Goal: Transaction & Acquisition: Download file/media

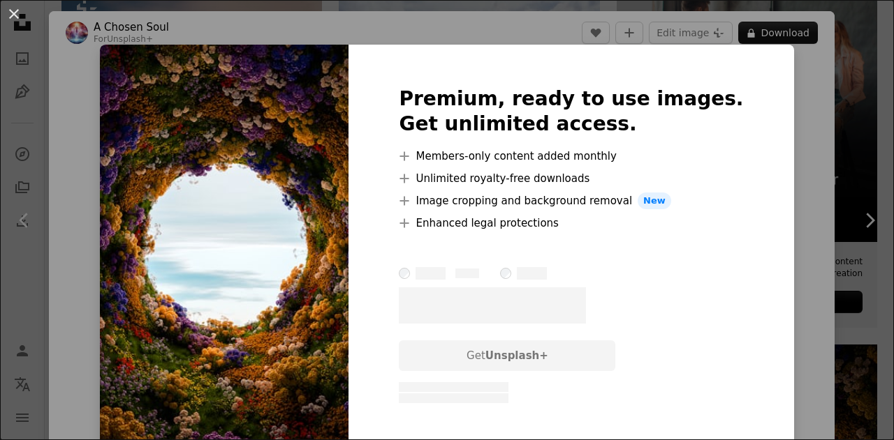
scroll to position [27, 0]
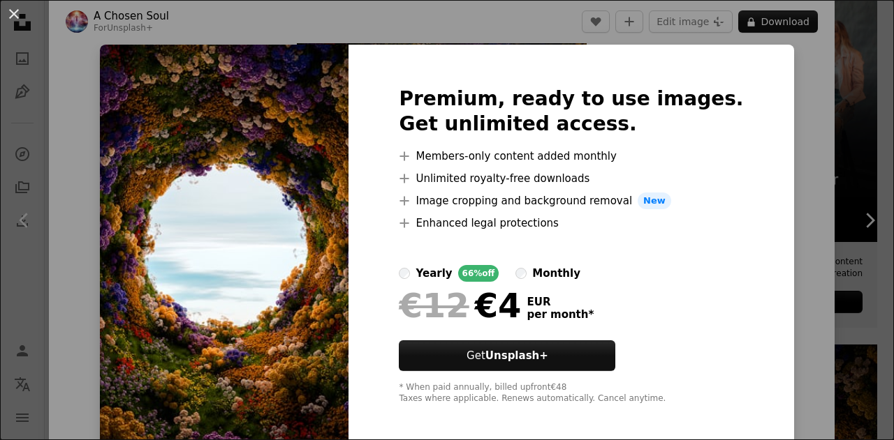
click at [436, 34] on div "An X shape Premium, ready to use images. Get unlimited access. A plus sign Memb…" at bounding box center [447, 220] width 894 height 440
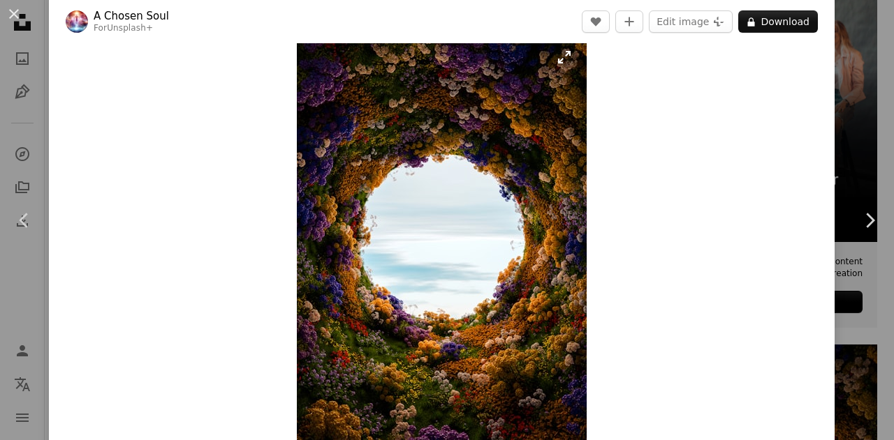
click at [533, 80] on img "Zoom in on this image" at bounding box center [442, 238] width 290 height 406
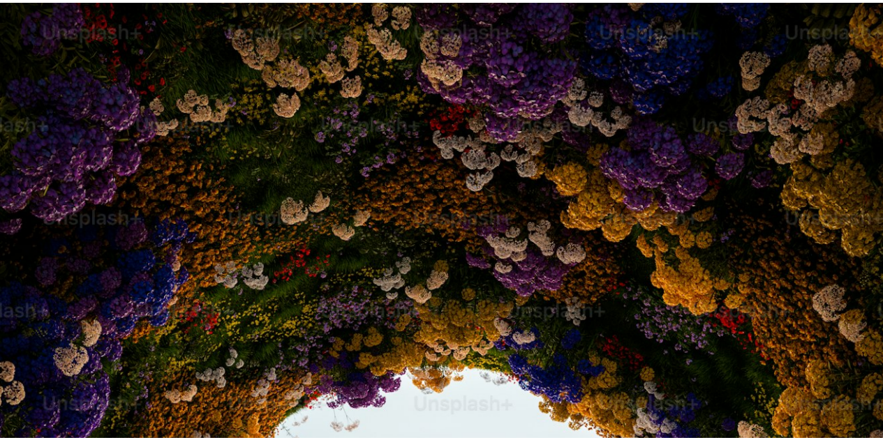
scroll to position [391, 0]
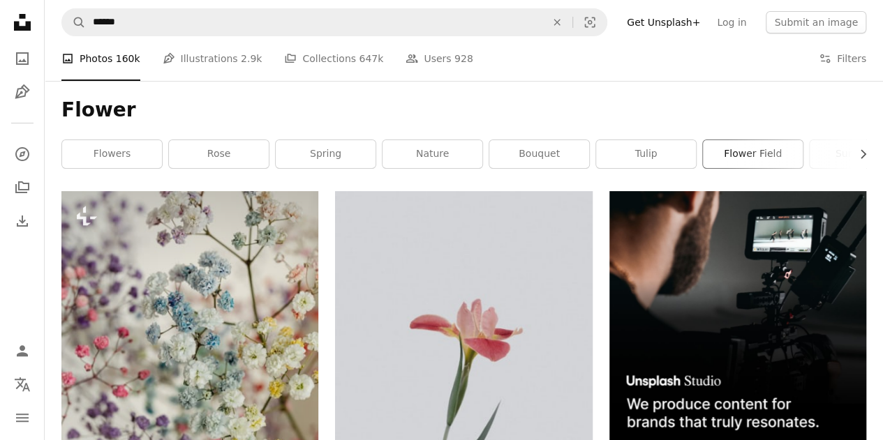
click at [756, 163] on link "flower field" at bounding box center [753, 154] width 100 height 28
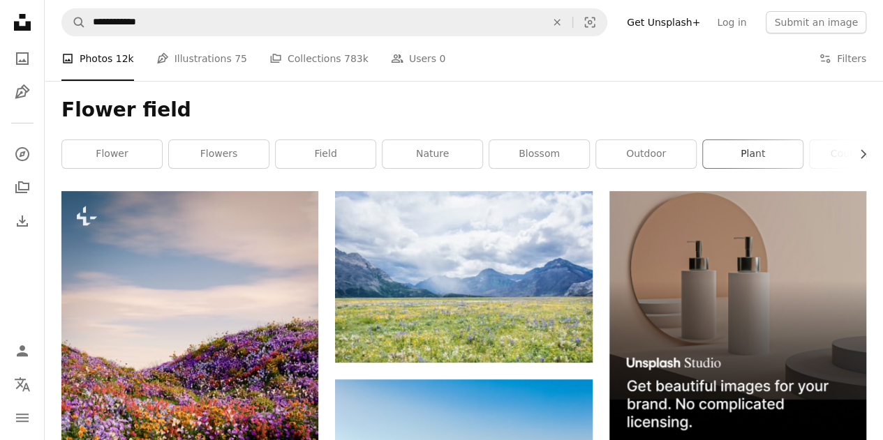
click at [744, 148] on link "plant" at bounding box center [753, 154] width 100 height 28
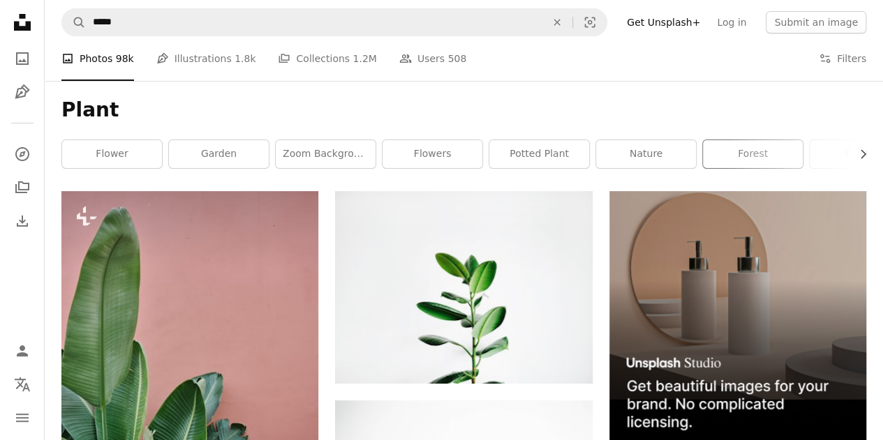
click at [769, 168] on div "forest" at bounding box center [752, 154] width 101 height 29
click at [764, 161] on link "forest" at bounding box center [753, 154] width 100 height 28
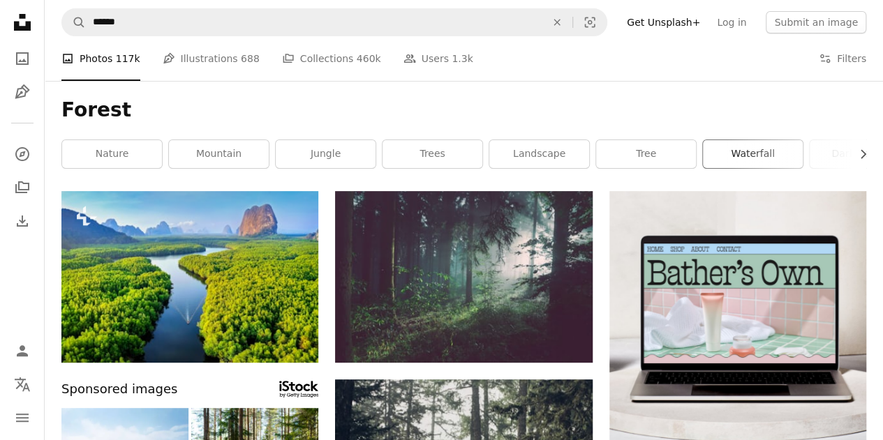
click at [760, 160] on link "waterfall" at bounding box center [753, 154] width 100 height 28
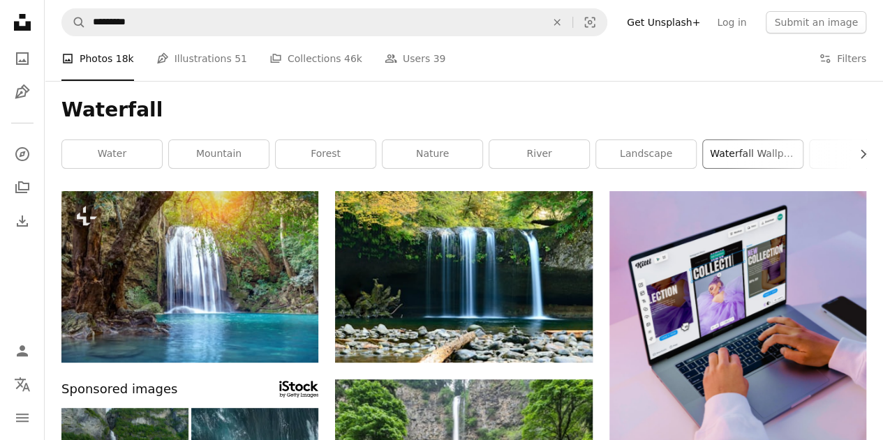
click at [769, 158] on link "waterfall wallpaper" at bounding box center [753, 154] width 100 height 28
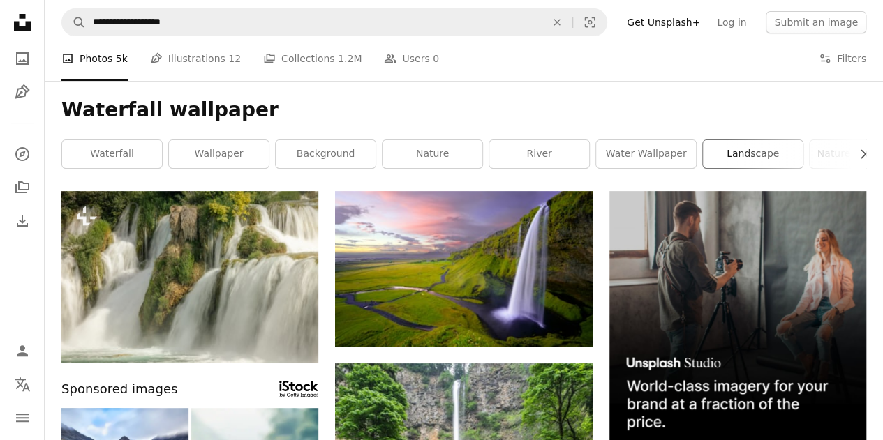
click at [741, 160] on link "landscape" at bounding box center [753, 154] width 100 height 28
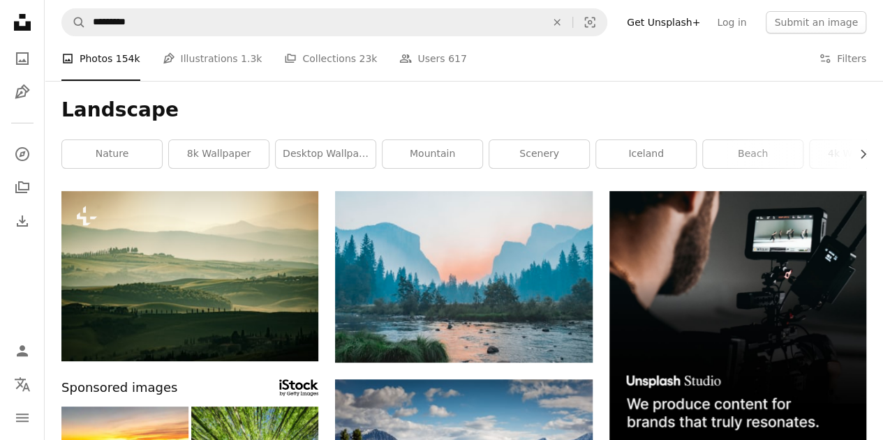
click at [765, 162] on link "beach" at bounding box center [753, 154] width 100 height 28
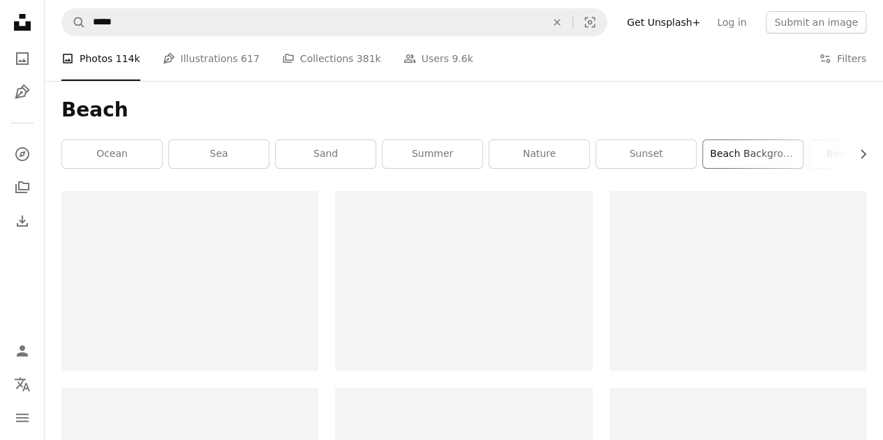
click at [778, 157] on link "beach background" at bounding box center [753, 154] width 100 height 28
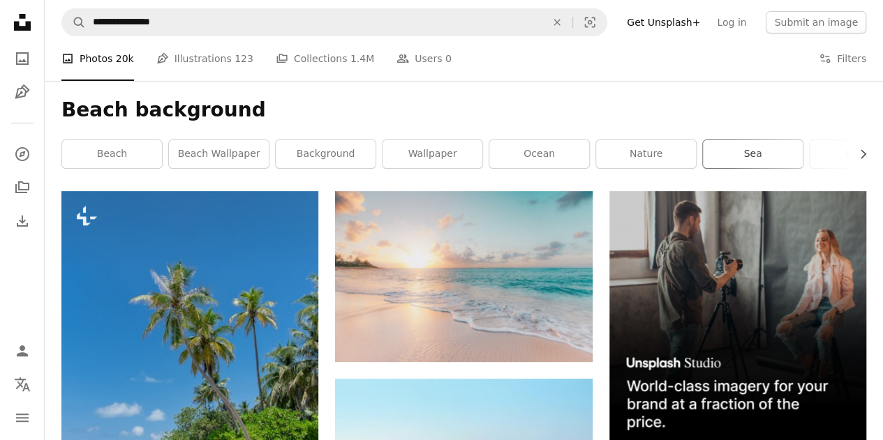
click at [778, 157] on link "sea" at bounding box center [753, 154] width 100 height 28
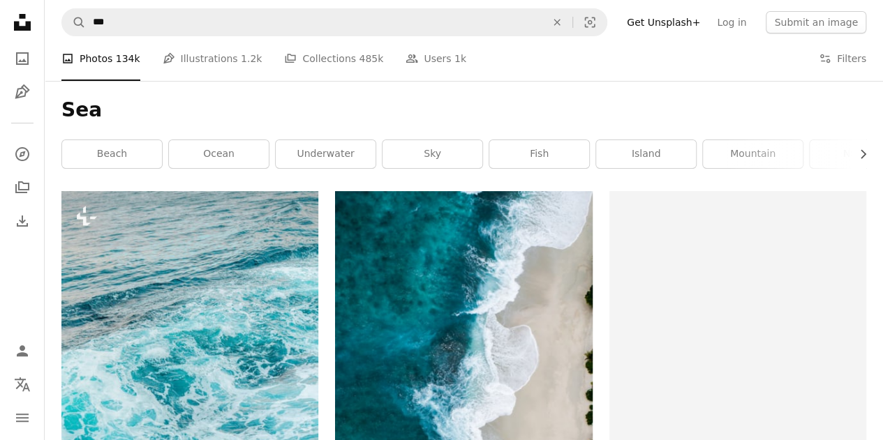
click at [778, 157] on link "mountain" at bounding box center [753, 154] width 100 height 28
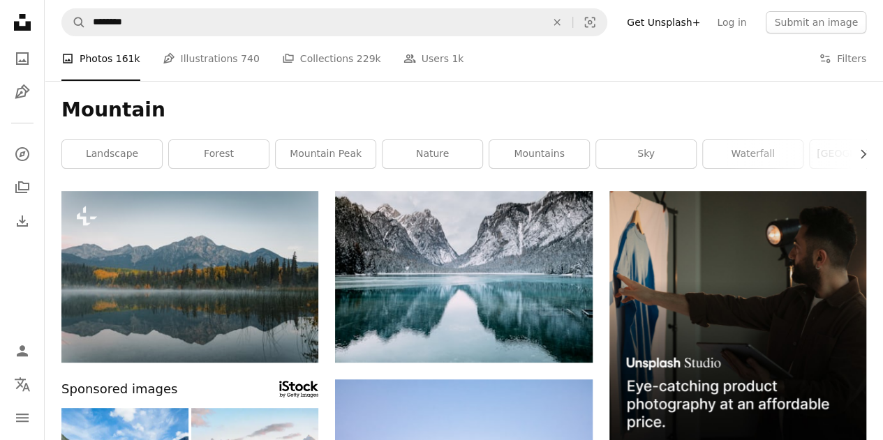
click at [778, 157] on link "waterfall" at bounding box center [753, 154] width 100 height 28
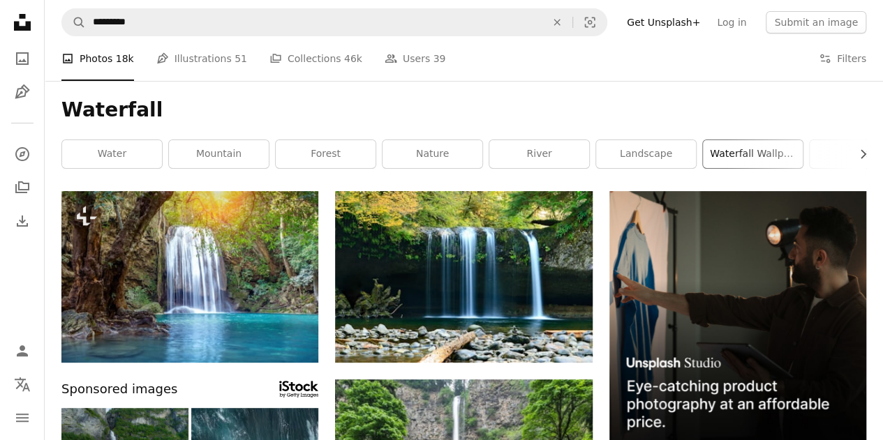
click at [778, 157] on link "waterfall wallpaper" at bounding box center [753, 154] width 100 height 28
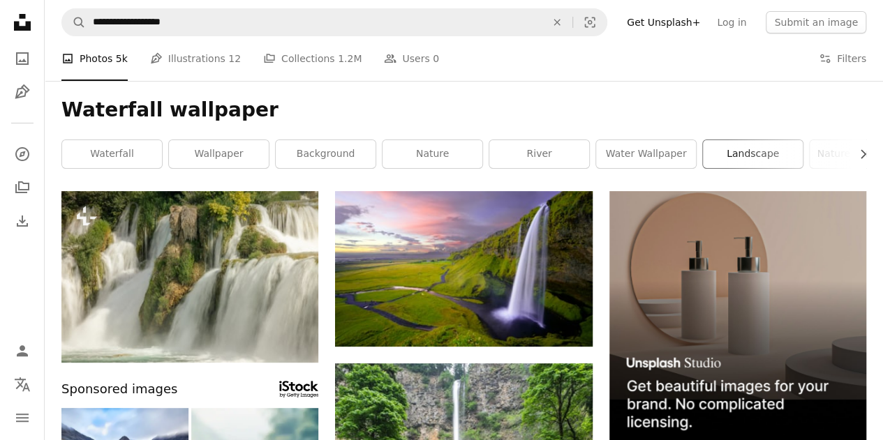
click at [778, 157] on link "landscape" at bounding box center [753, 154] width 100 height 28
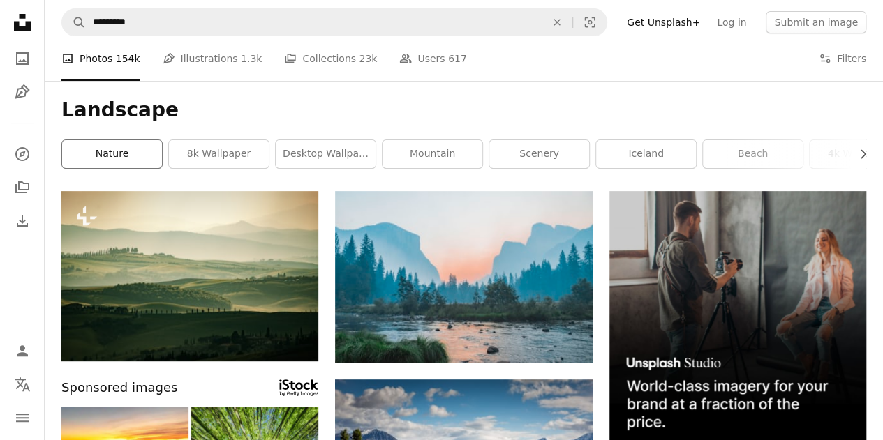
click at [103, 158] on link "nature" at bounding box center [112, 154] width 100 height 28
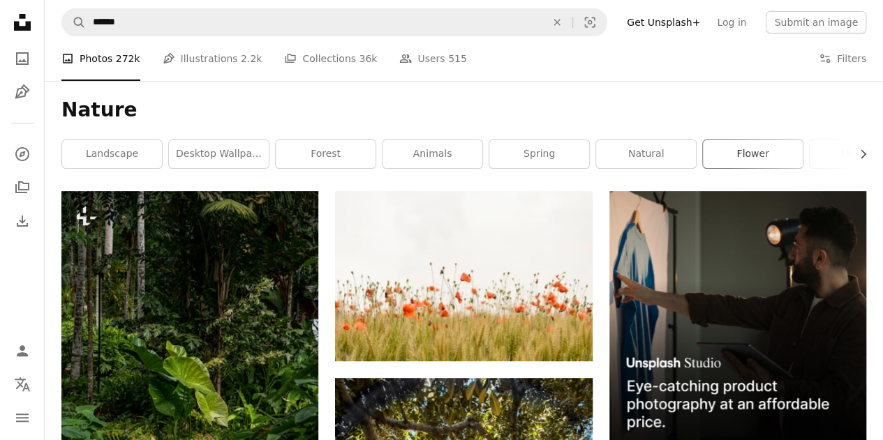
click at [747, 147] on link "flower" at bounding box center [753, 154] width 100 height 28
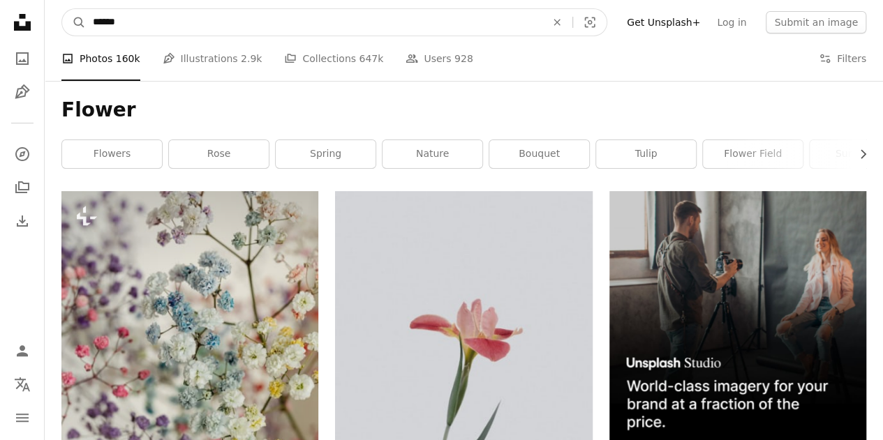
click at [145, 20] on input "******" at bounding box center [314, 22] width 456 height 27
type input "********"
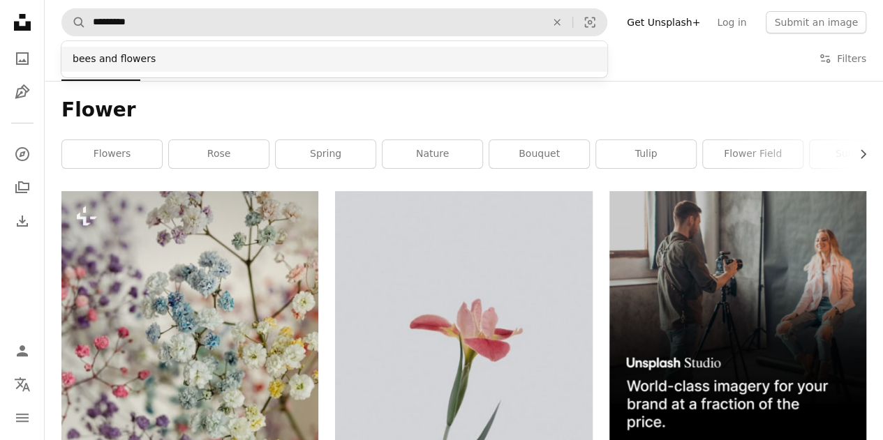
click at [117, 62] on div "bees and flowers" at bounding box center [334, 59] width 546 height 25
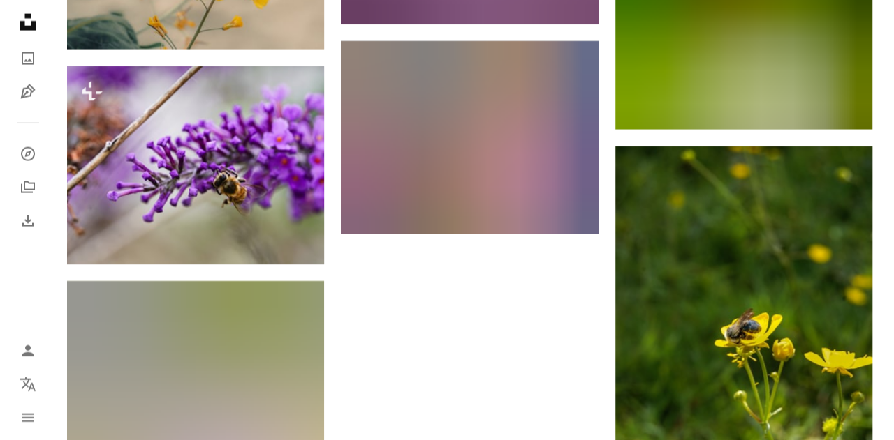
scroll to position [1606, 0]
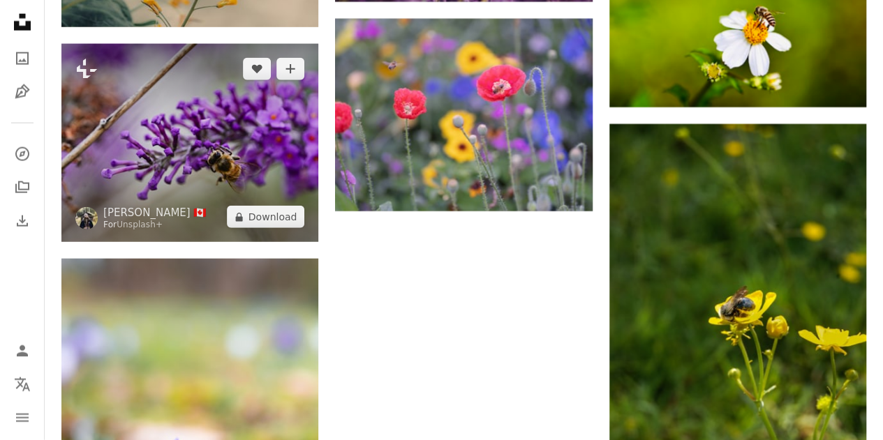
click at [251, 112] on img at bounding box center [189, 143] width 257 height 199
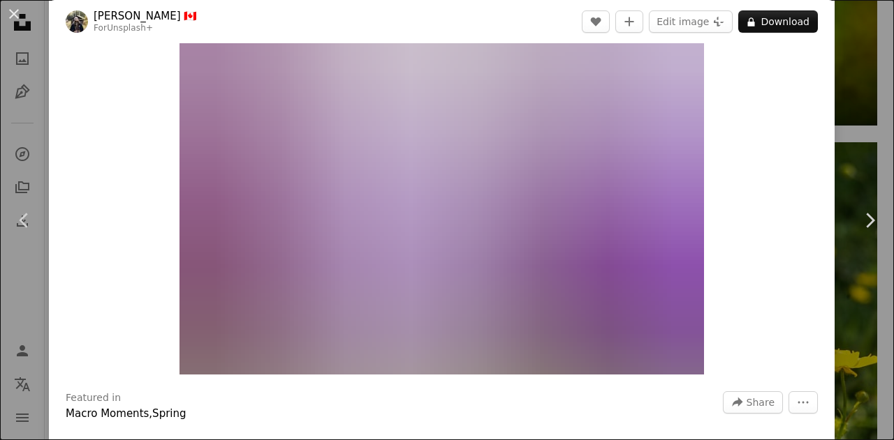
scroll to position [70, 0]
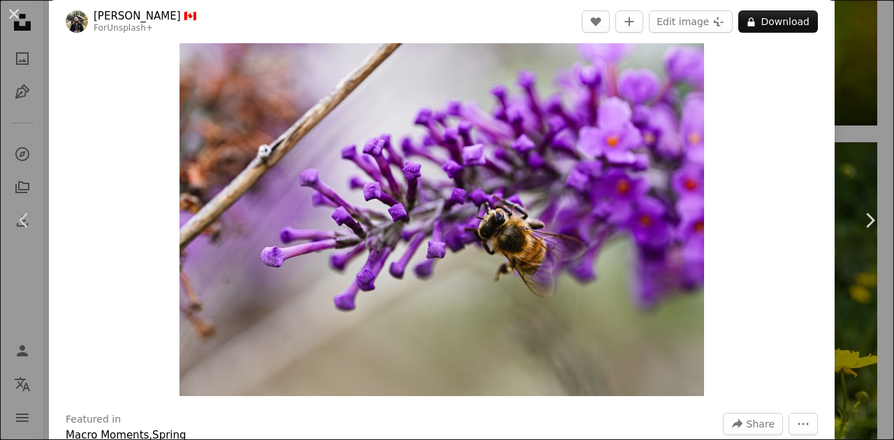
click at [162, 120] on div "Zoom in" at bounding box center [441, 194] width 785 height 419
click at [764, 114] on div "Zoom in" at bounding box center [441, 194] width 785 height 419
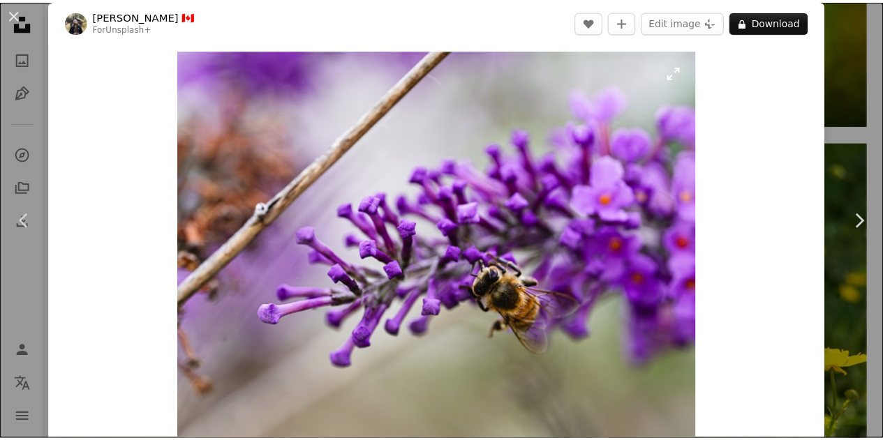
scroll to position [0, 0]
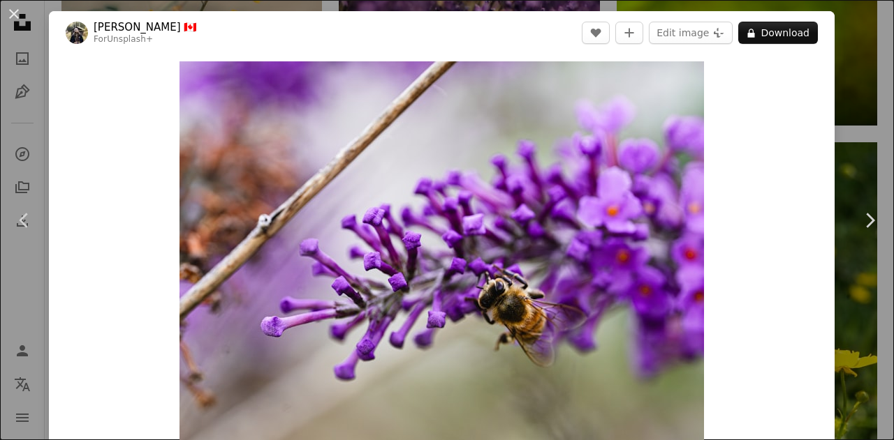
click at [842, 44] on div "An X shape Chevron left Chevron right [PERSON_NAME] 🇨🇦 For Unsplash+ A heart A …" at bounding box center [447, 220] width 894 height 440
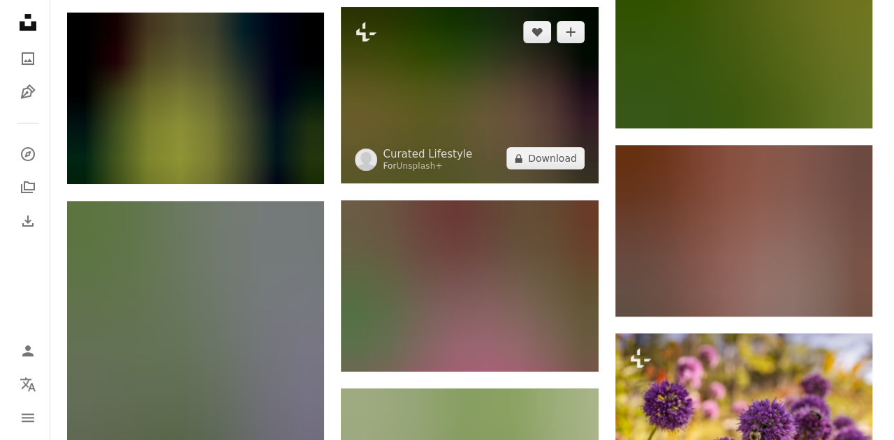
scroll to position [2789, 0]
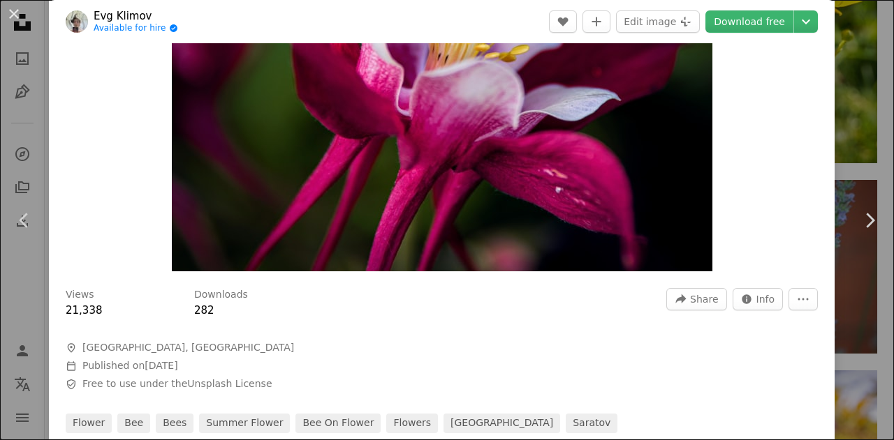
scroll to position [209, 0]
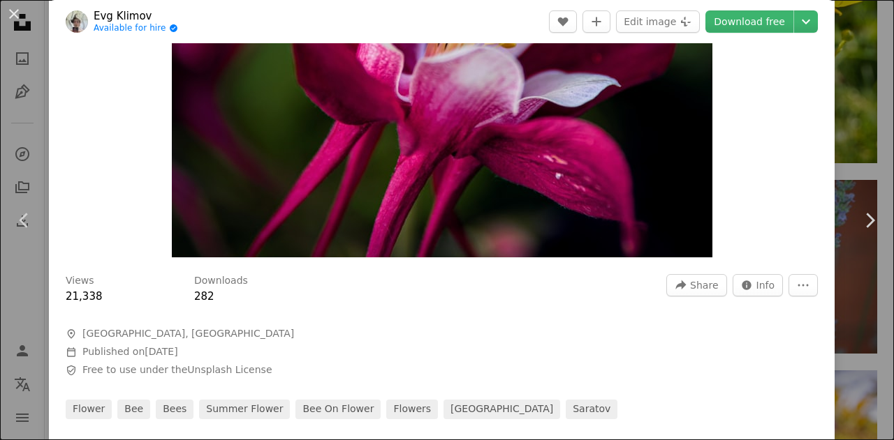
click at [366, 133] on img "Zoom in on this image" at bounding box center [442, 55] width 540 height 406
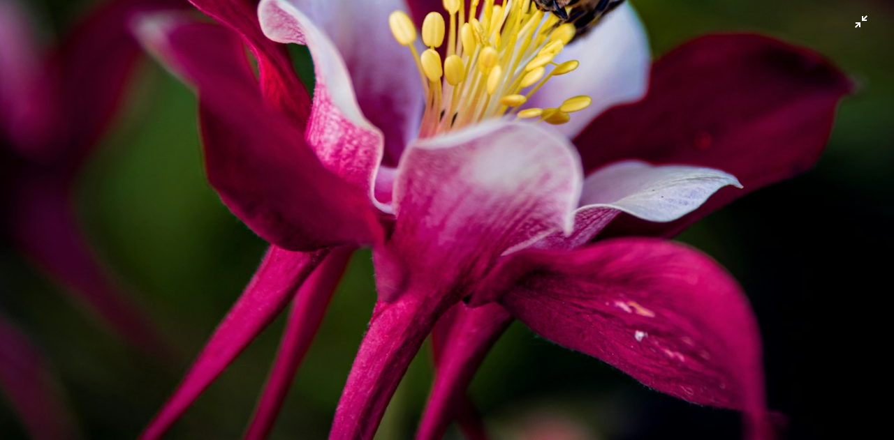
scroll to position [213, 0]
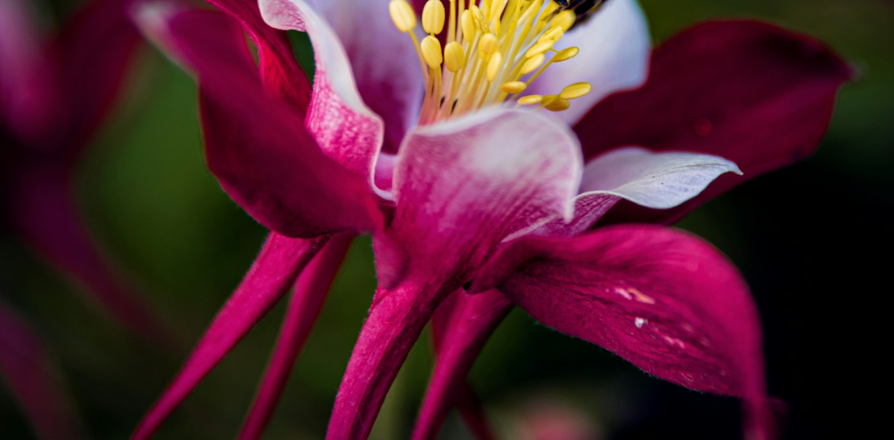
drag, startPoint x: 383, startPoint y: 154, endPoint x: 161, endPoint y: 140, distance: 222.4
click at [200, 132] on img "Zoom out on this image" at bounding box center [446, 122] width 895 height 672
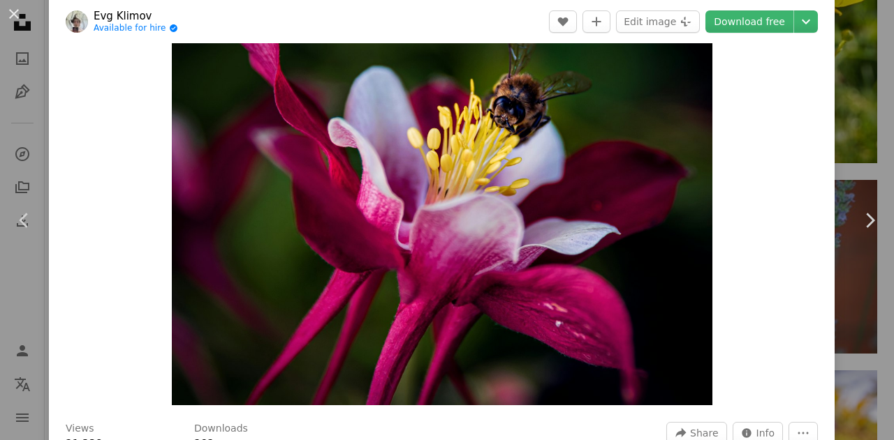
click at [150, 141] on div "Zoom in" at bounding box center [441, 203] width 785 height 420
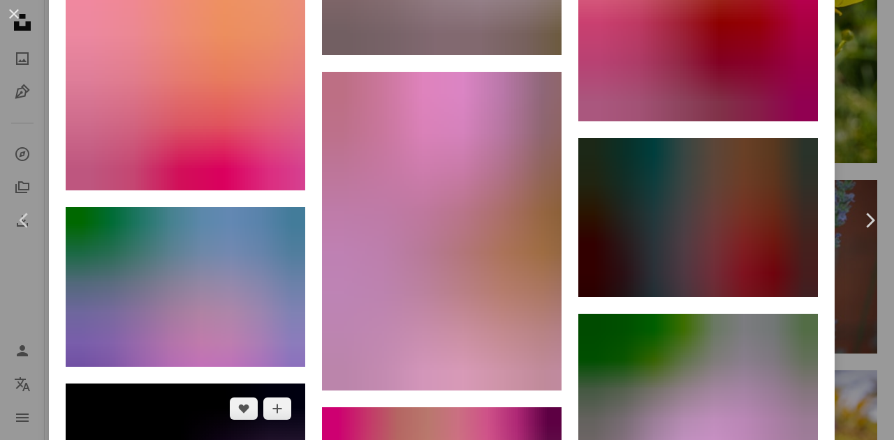
scroll to position [3342, 0]
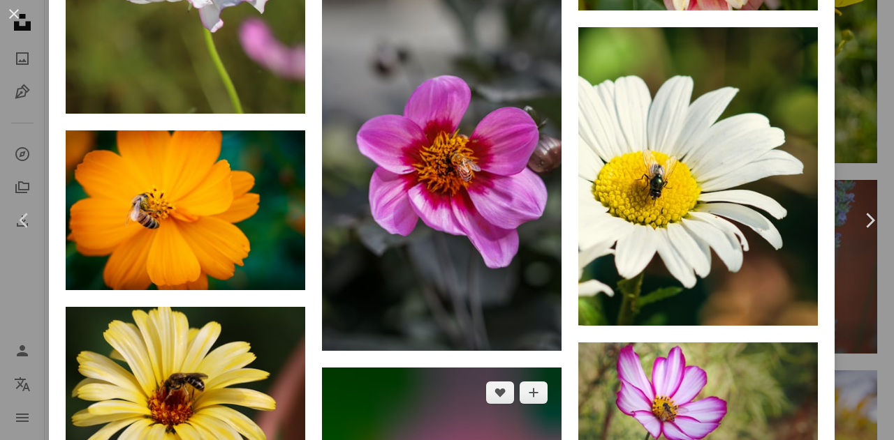
scroll to position [2373, 0]
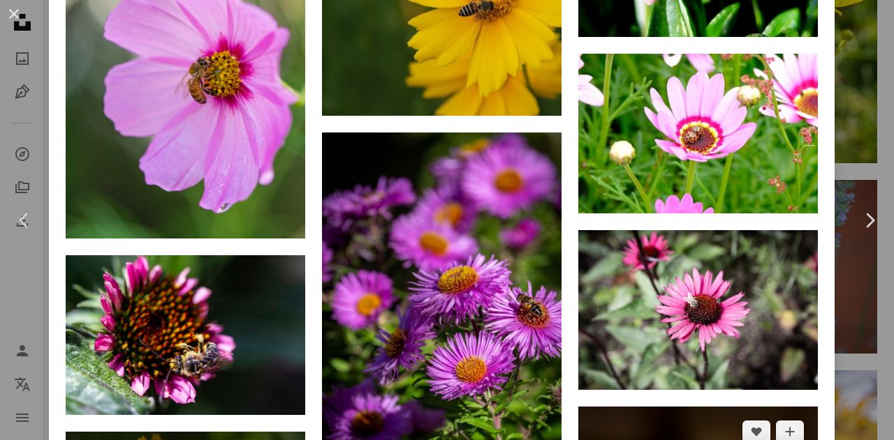
scroll to position [2513, 0]
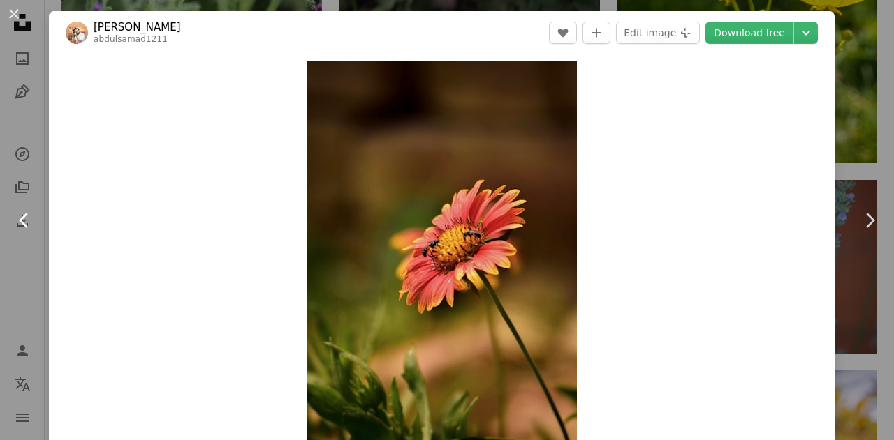
click at [0, 198] on link "Chevron left" at bounding box center [24, 221] width 49 height 134
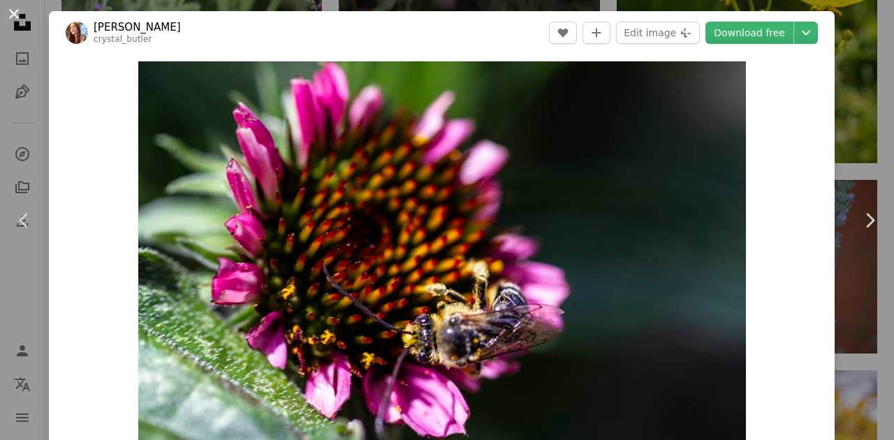
click at [11, 13] on button "An X shape" at bounding box center [14, 14] width 17 height 17
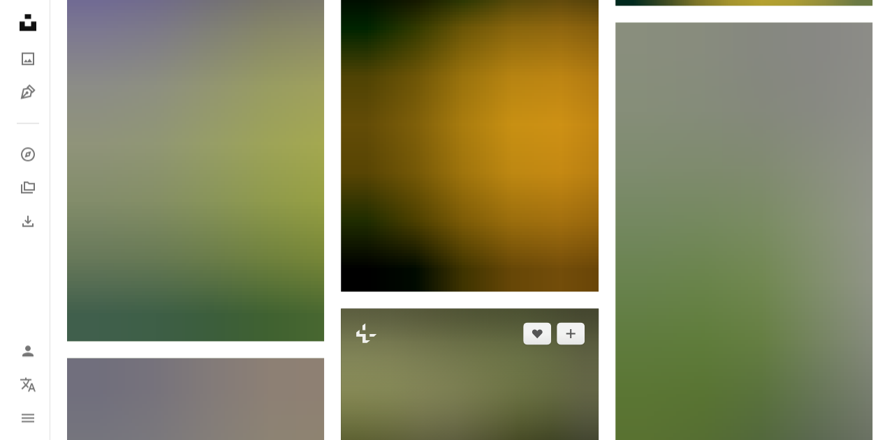
scroll to position [3696, 0]
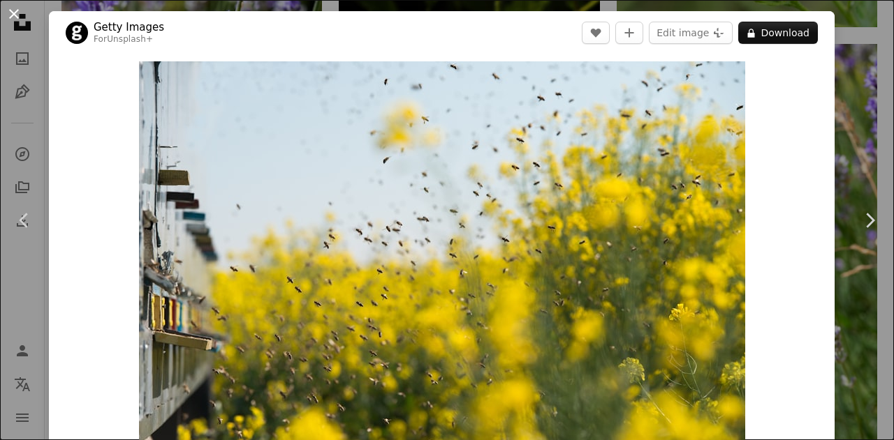
click at [11, 15] on button "An X shape" at bounding box center [14, 14] width 17 height 17
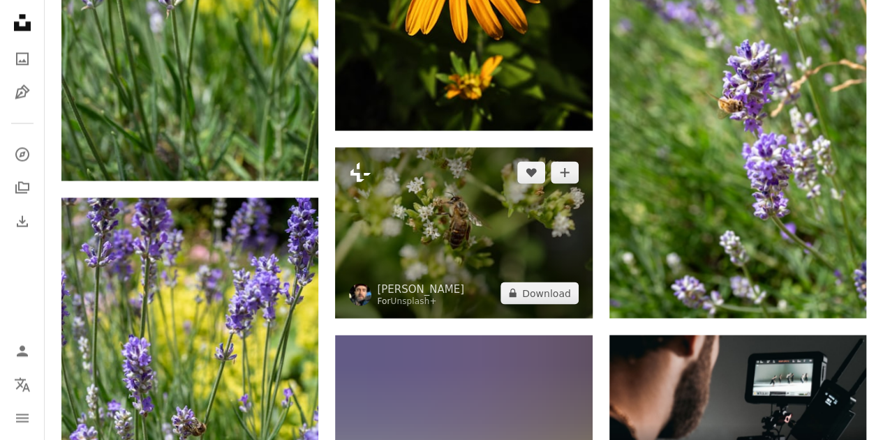
scroll to position [3627, 0]
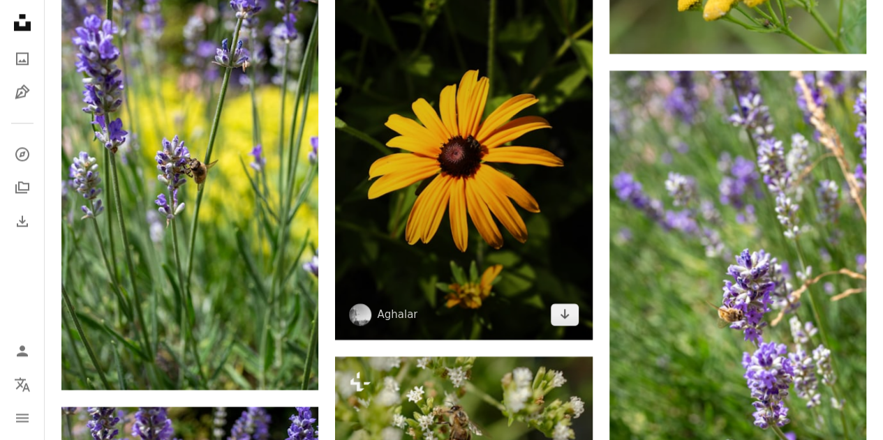
click at [444, 177] on img at bounding box center [463, 146] width 257 height 385
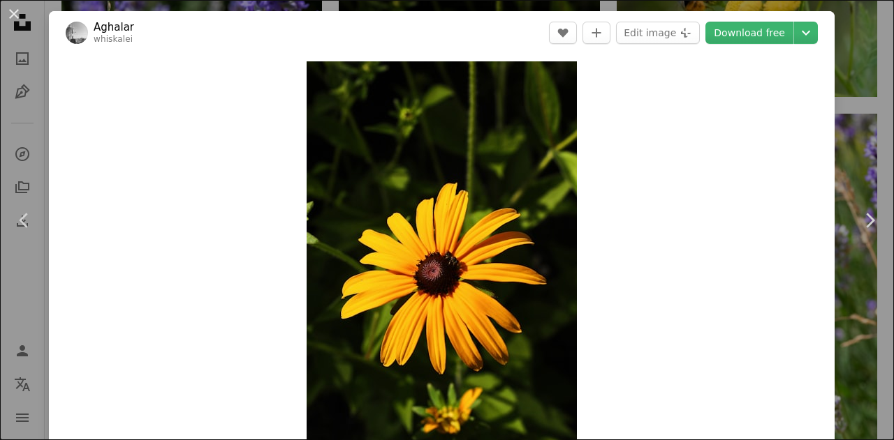
click at [697, 166] on div "Zoom in" at bounding box center [441, 264] width 785 height 420
click at [14, 17] on button "An X shape" at bounding box center [14, 14] width 17 height 17
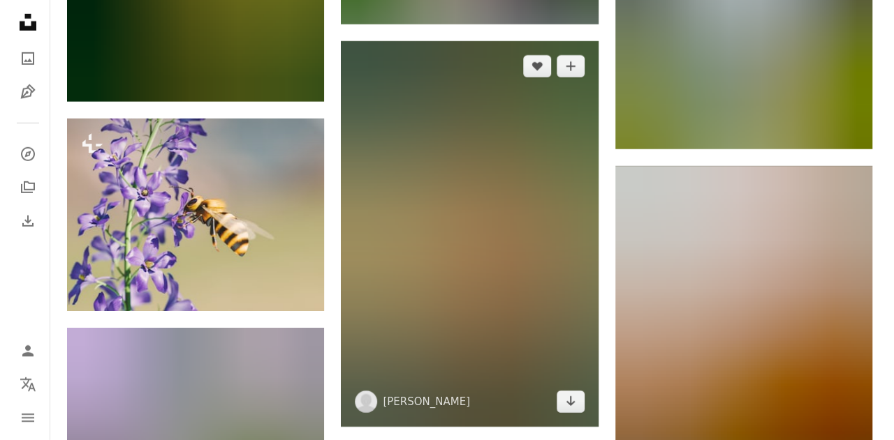
scroll to position [4883, 0]
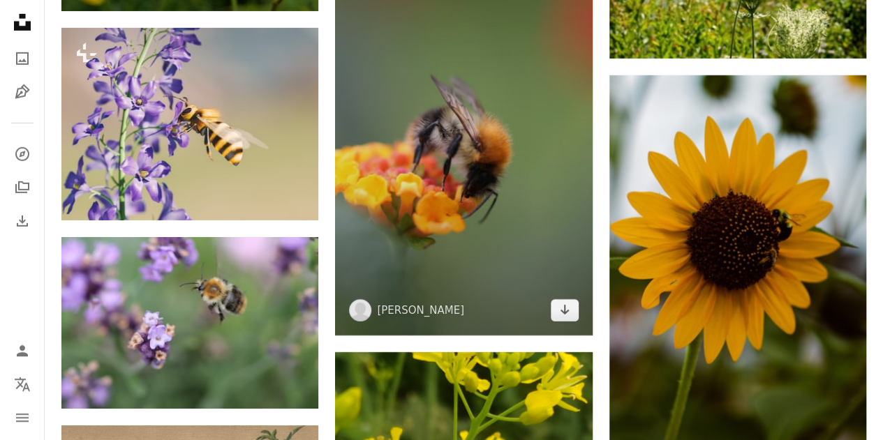
click at [547, 217] on img at bounding box center [463, 142] width 257 height 385
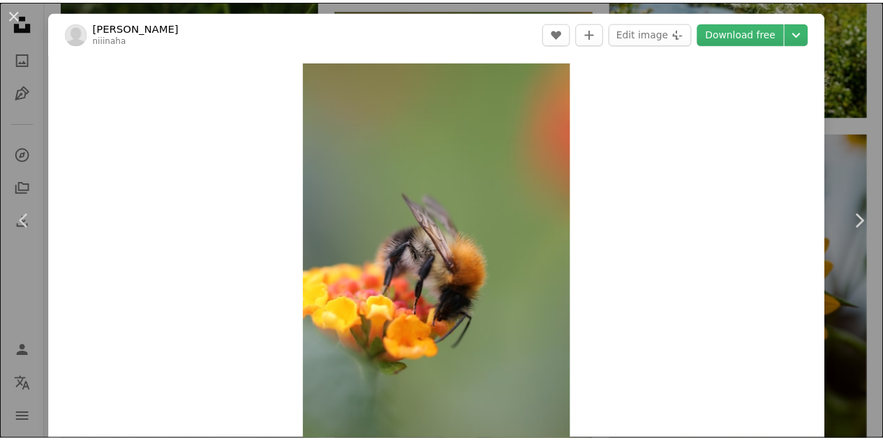
scroll to position [70, 0]
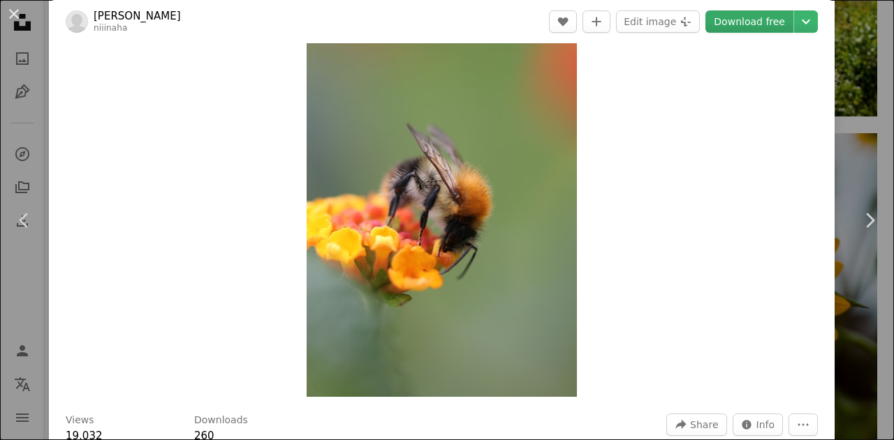
click at [743, 29] on link "Download free" at bounding box center [749, 21] width 88 height 22
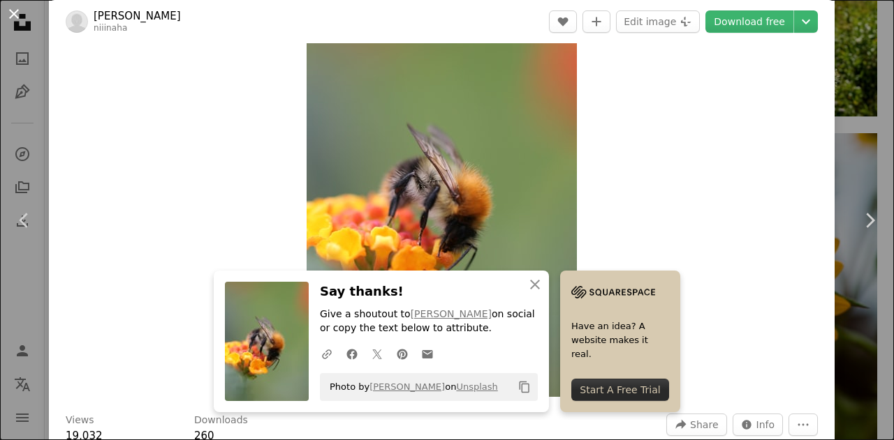
click at [10, 6] on button "An X shape" at bounding box center [14, 14] width 17 height 17
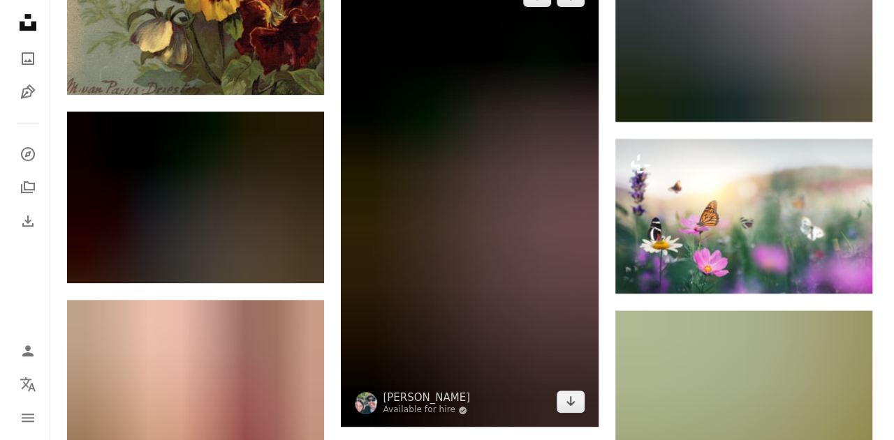
scroll to position [5581, 0]
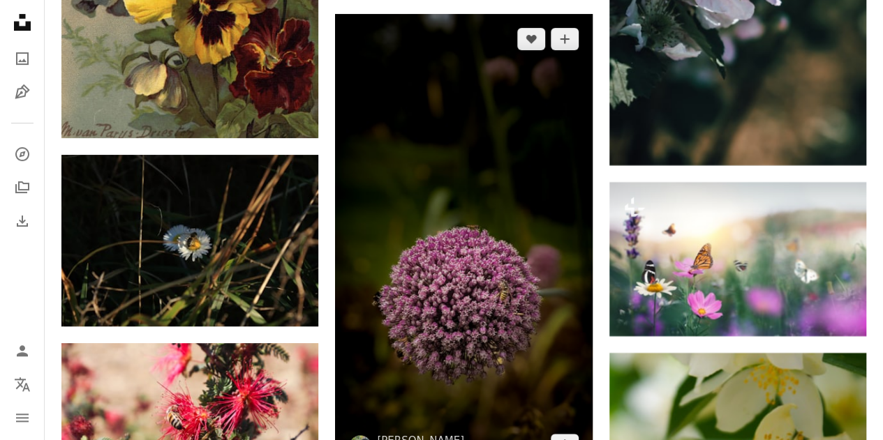
click at [490, 147] on img at bounding box center [463, 242] width 257 height 457
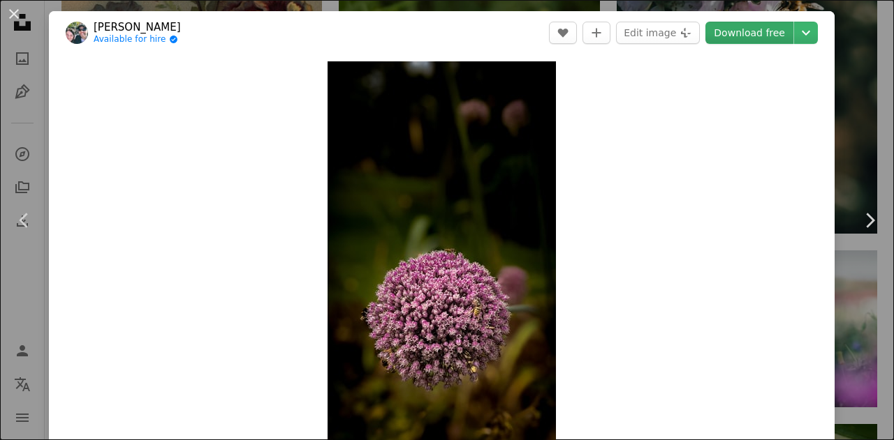
click at [746, 31] on link "Download free" at bounding box center [749, 33] width 88 height 22
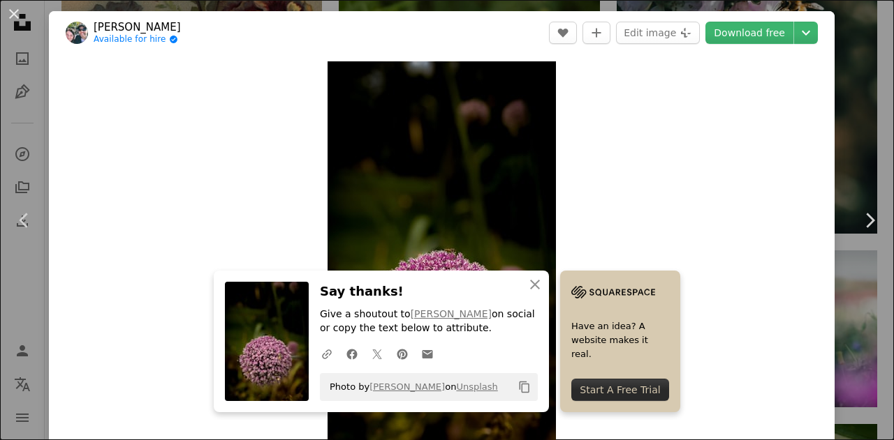
click at [181, 98] on div "Zoom in" at bounding box center [441, 264] width 785 height 420
click at [543, 281] on icon "An X shape" at bounding box center [534, 284] width 17 height 17
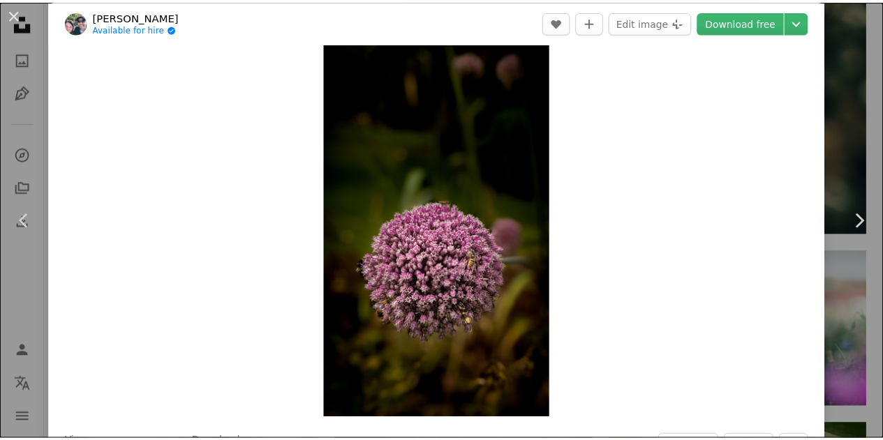
scroll to position [70, 0]
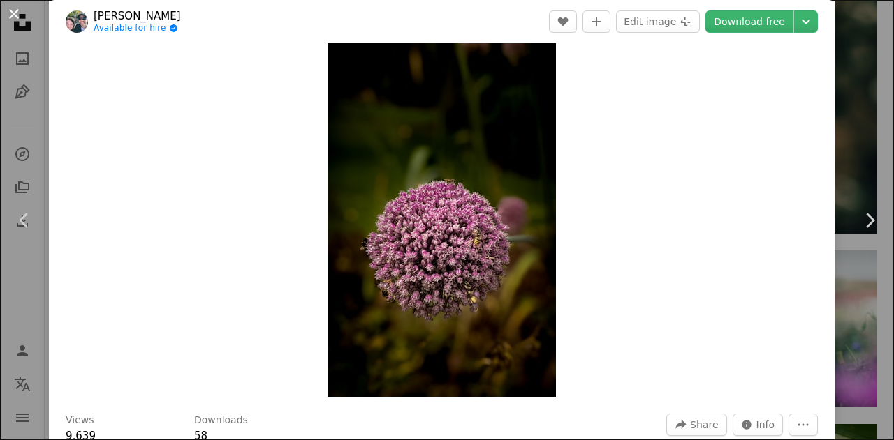
click at [10, 11] on button "An X shape" at bounding box center [14, 14] width 17 height 17
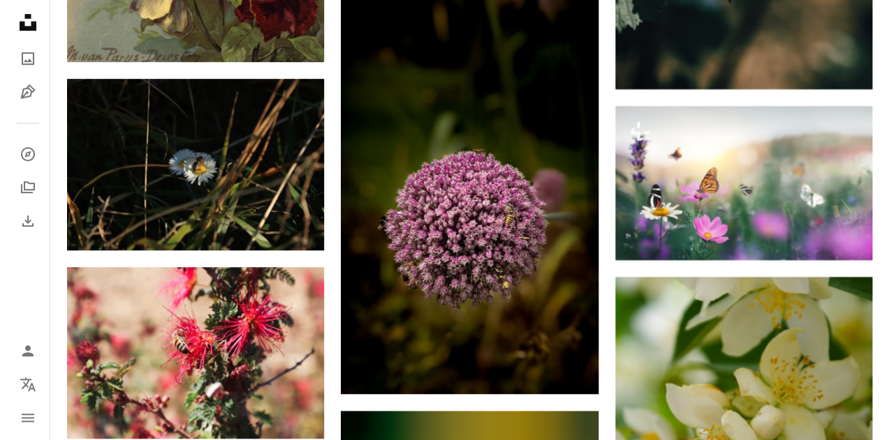
scroll to position [5651, 0]
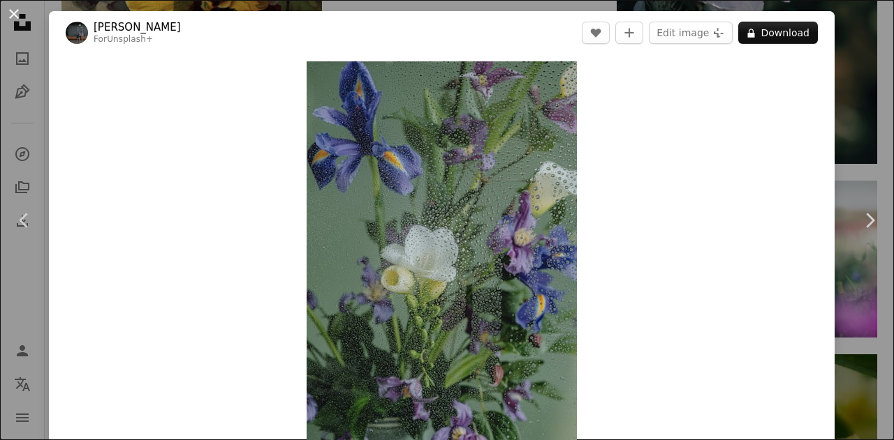
click at [17, 14] on button "An X shape" at bounding box center [14, 14] width 17 height 17
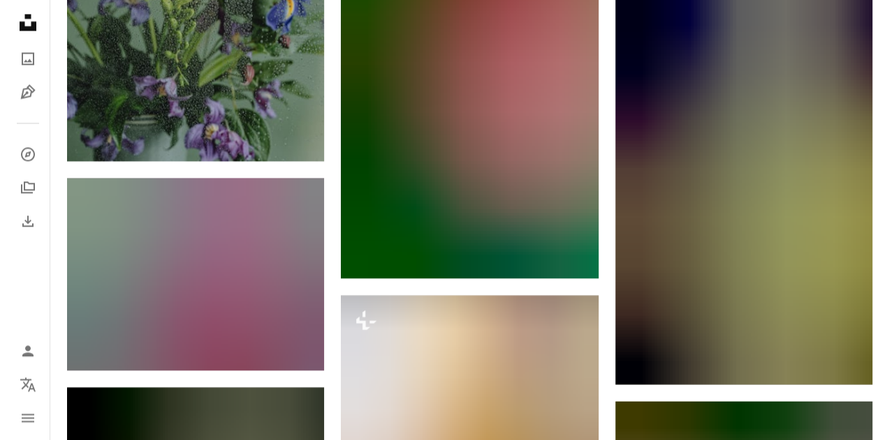
scroll to position [6349, 0]
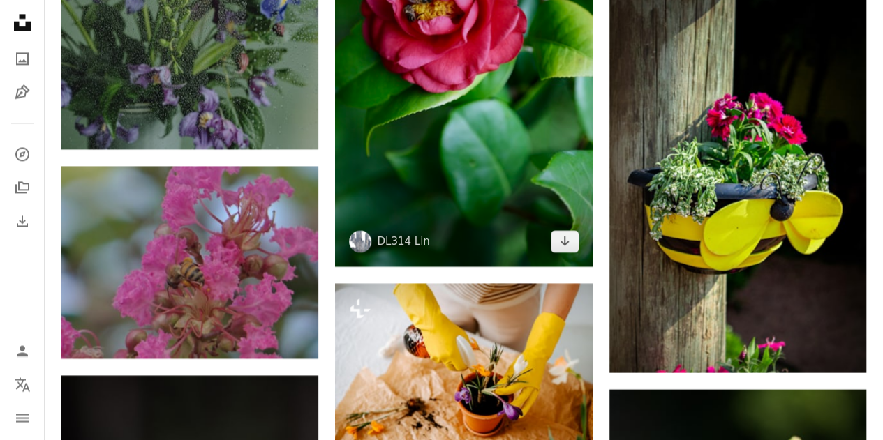
click at [477, 171] on img at bounding box center [463, 73] width 257 height 385
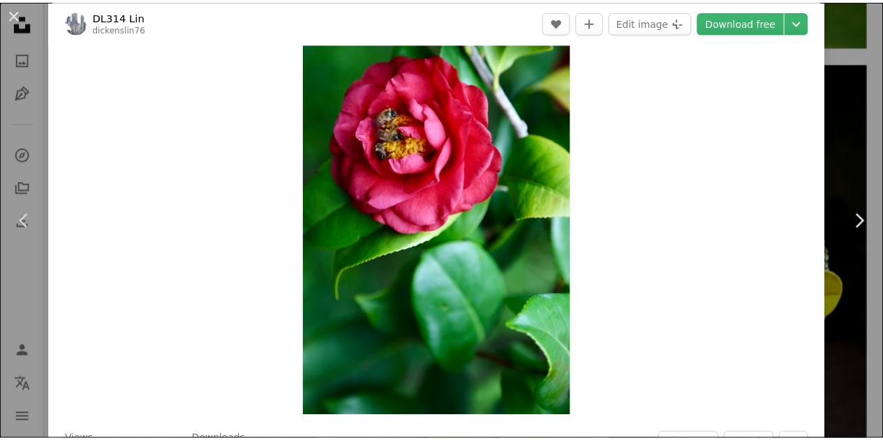
scroll to position [70, 0]
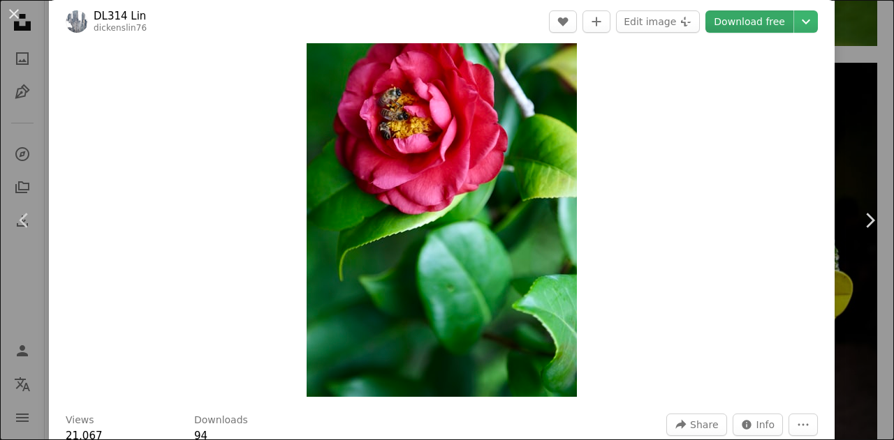
click at [728, 24] on link "Download free" at bounding box center [749, 21] width 88 height 22
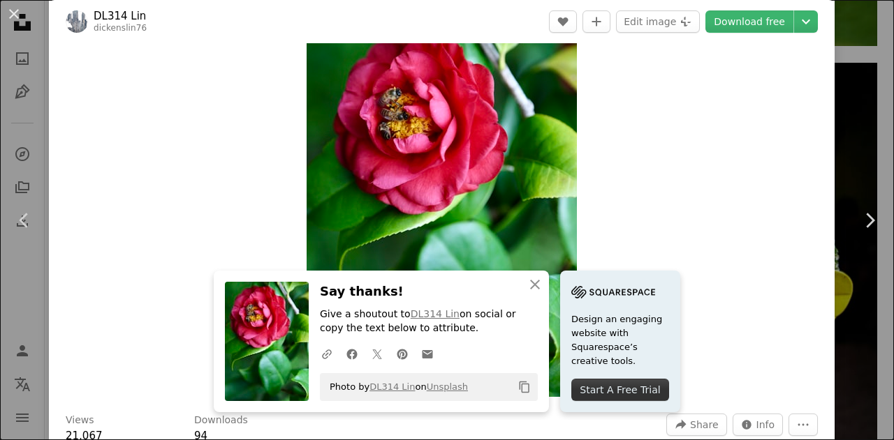
click at [15, 9] on button "An X shape" at bounding box center [14, 14] width 17 height 17
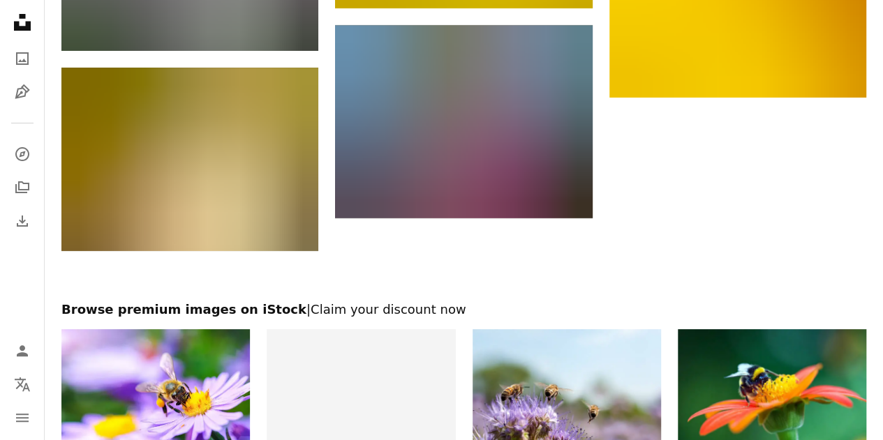
scroll to position [8063, 0]
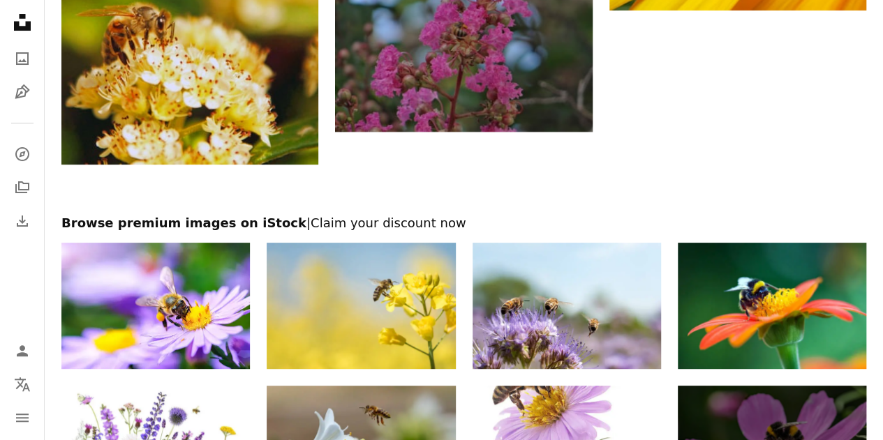
drag, startPoint x: 496, startPoint y: 289, endPoint x: 498, endPoint y: 299, distance: 10.0
drag, startPoint x: 498, startPoint y: 299, endPoint x: 472, endPoint y: 265, distance: 43.3
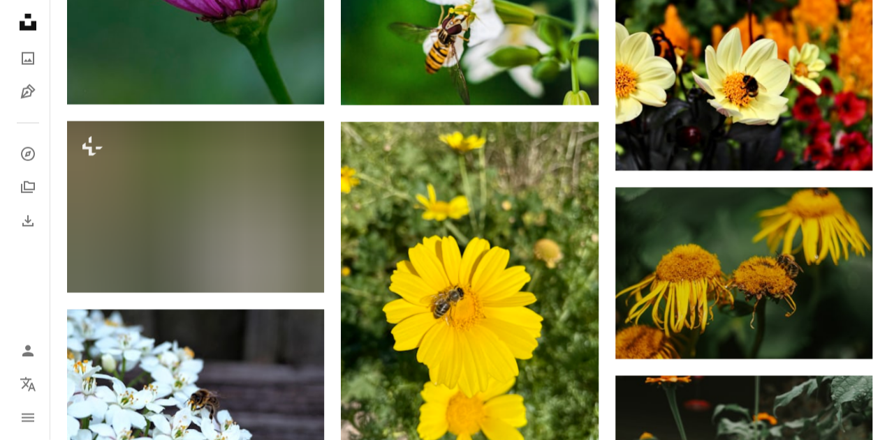
scroll to position [9668, 0]
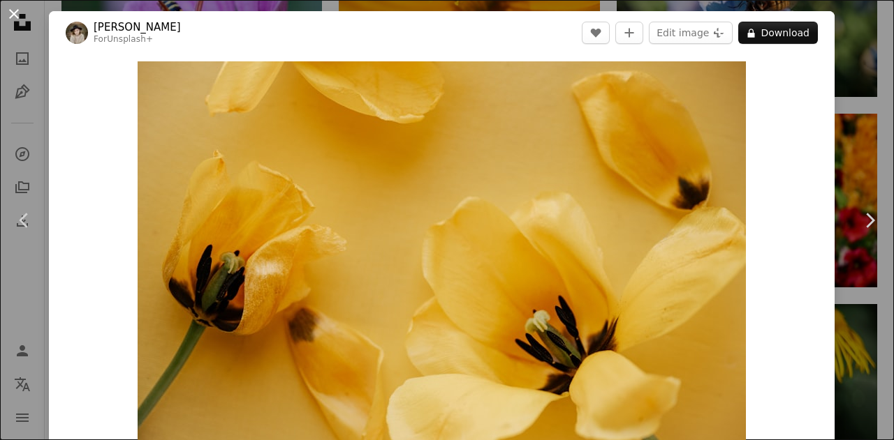
click at [18, 16] on button "An X shape" at bounding box center [14, 14] width 17 height 17
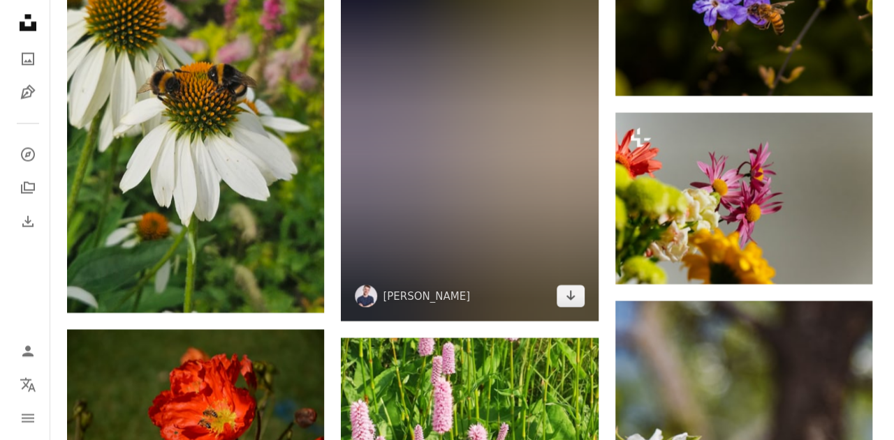
scroll to position [11763, 0]
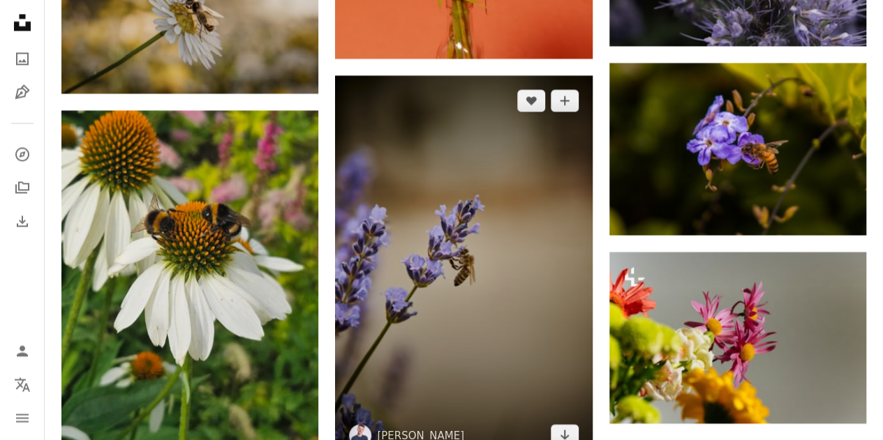
click at [443, 294] on img at bounding box center [463, 267] width 257 height 385
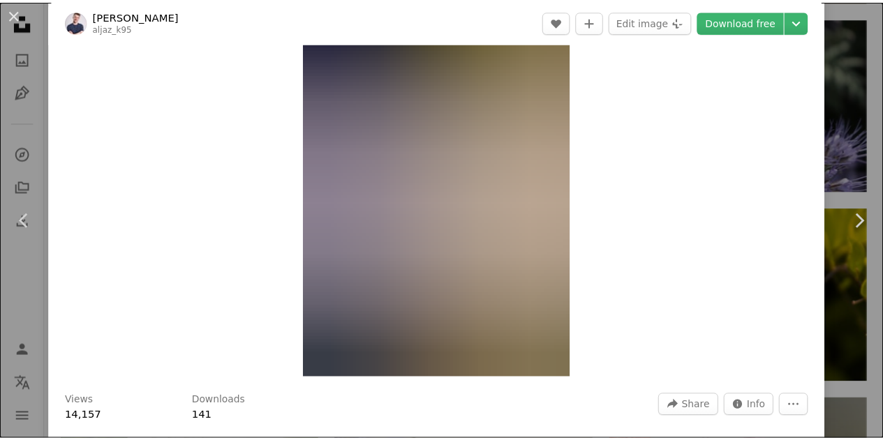
scroll to position [70, 0]
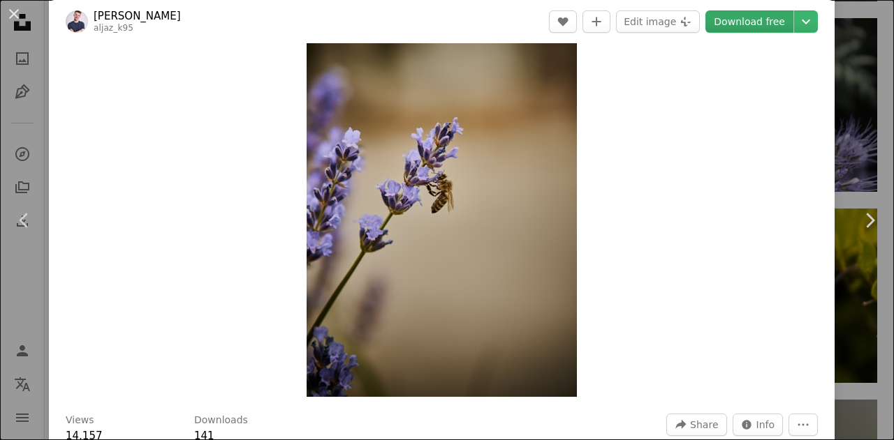
click at [741, 20] on link "Download free" at bounding box center [749, 21] width 88 height 22
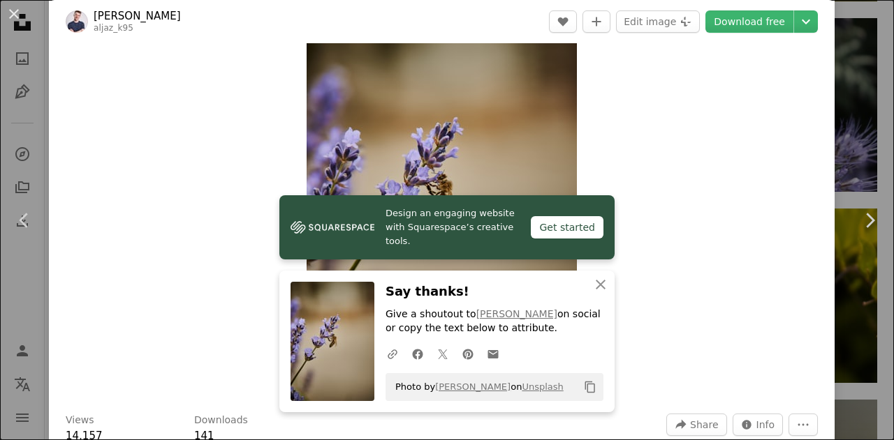
click at [109, 80] on div "Zoom in" at bounding box center [441, 195] width 785 height 420
click at [22, 16] on button "An X shape" at bounding box center [14, 14] width 17 height 17
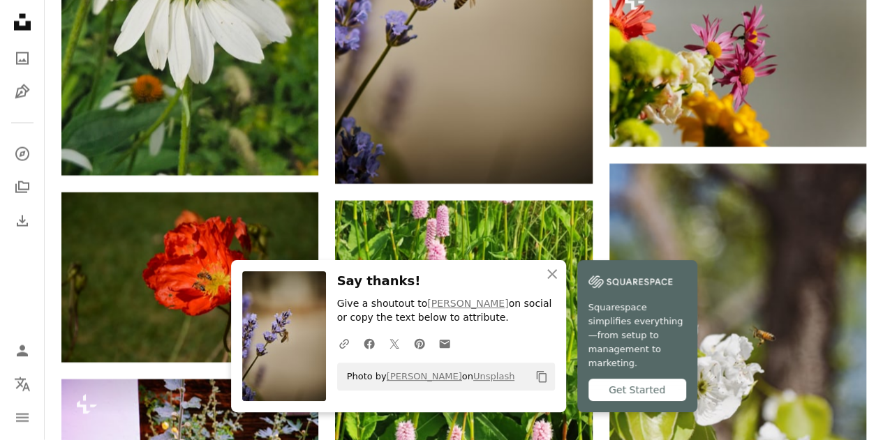
scroll to position [12042, 0]
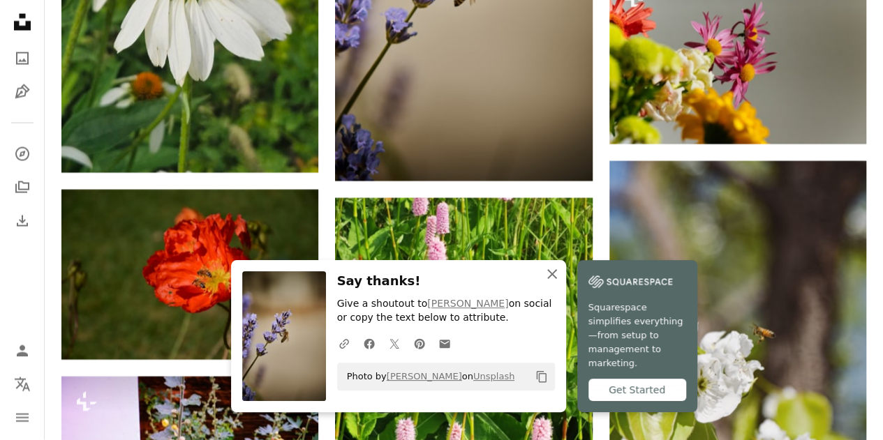
click at [561, 283] on icon "An X shape" at bounding box center [552, 274] width 17 height 17
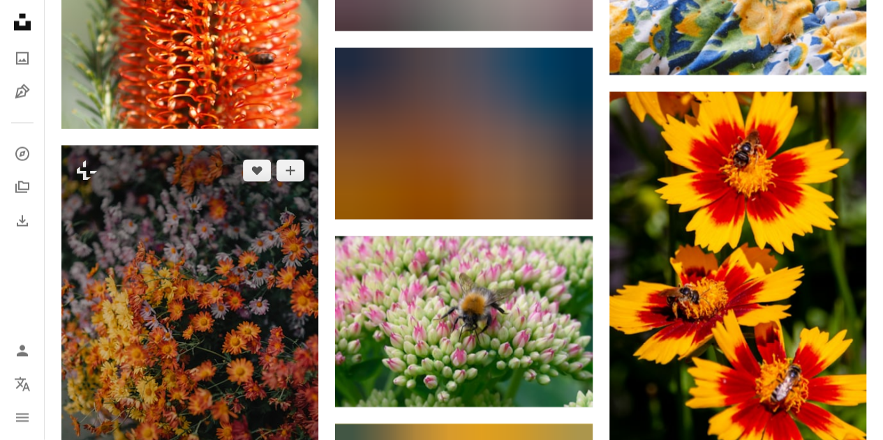
scroll to position [14694, 0]
